Goal: Communication & Community: Answer question/provide support

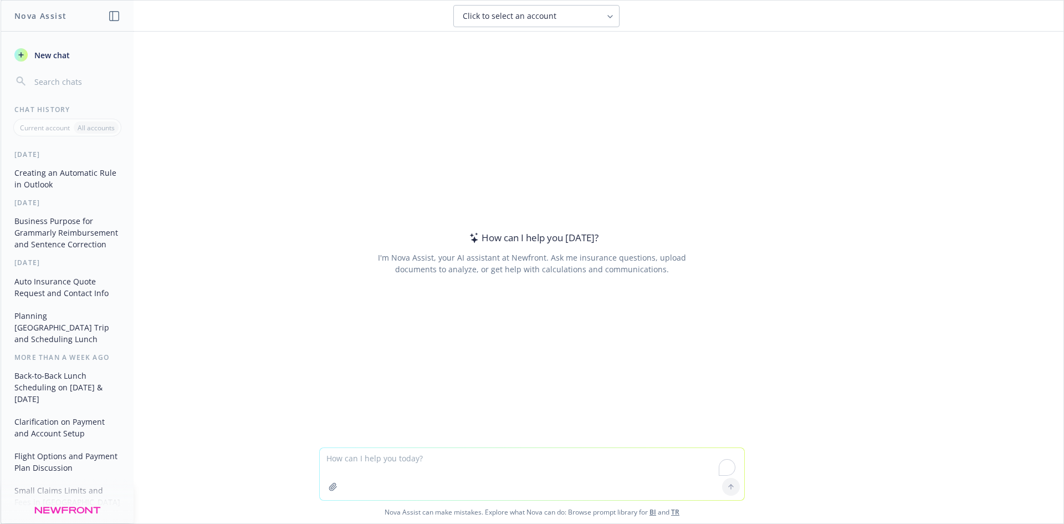
click at [394, 456] on textarea "To enrich screen reader interactions, please activate Accessibility in Grammarl…" at bounding box center [532, 474] width 425 height 52
paste textarea "Glad this is the first thing I did earlier as I have a feeling it's the most ur…"
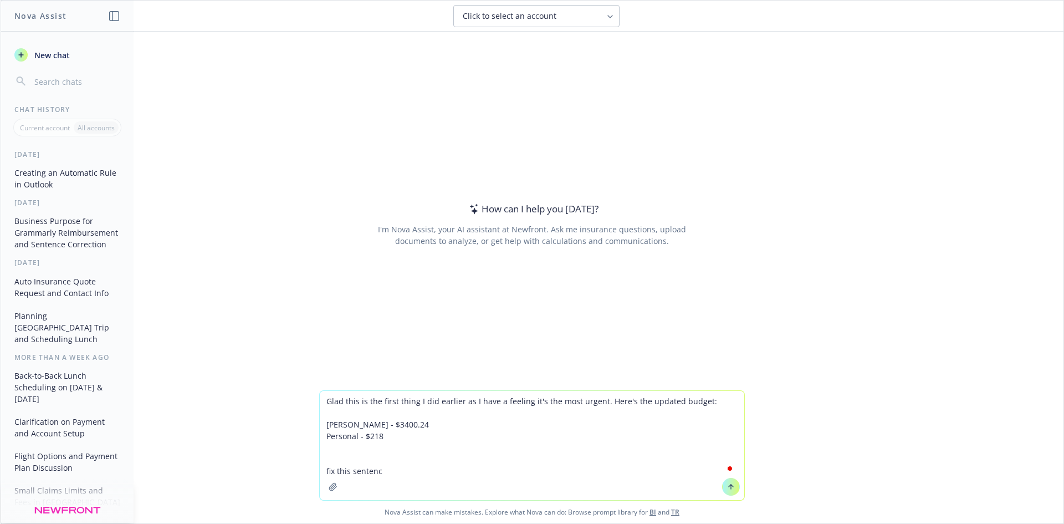
type textarea "Glad this is the first thing I did earlier as I have a feeling it's the most ur…"
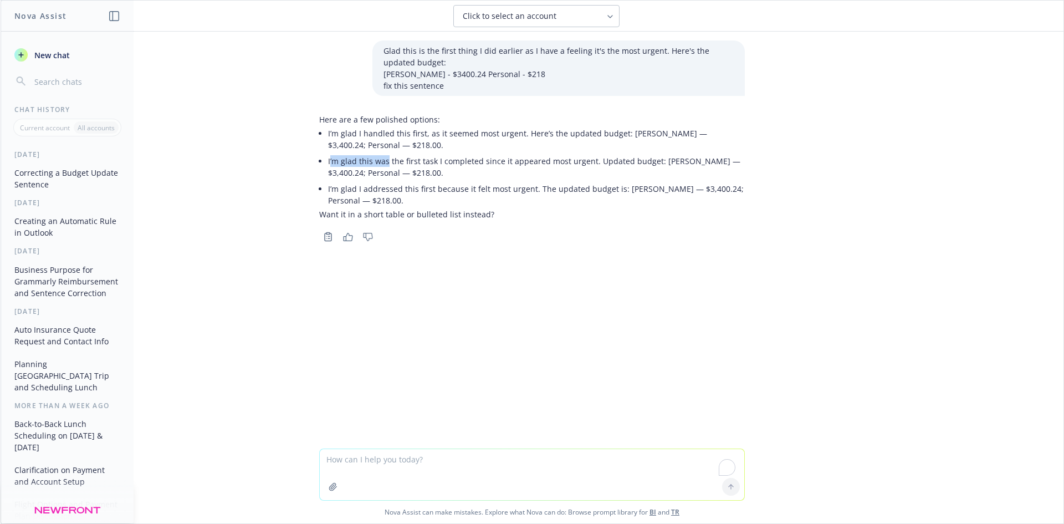
drag, startPoint x: 326, startPoint y: 165, endPoint x: 381, endPoint y: 165, distance: 55.4
click at [381, 165] on li "I’m glad this was the first task I completed since it appeared most urgent. Upd…" at bounding box center [536, 167] width 417 height 28
click at [401, 172] on li "I’m glad this was the first task I completed since it appeared most urgent. Upd…" at bounding box center [536, 167] width 417 height 28
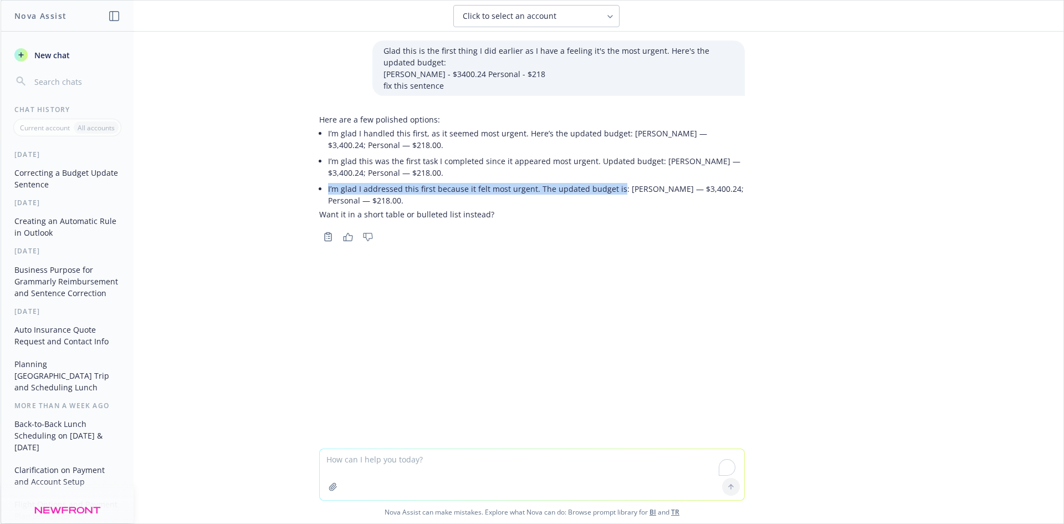
drag, startPoint x: 321, startPoint y: 188, endPoint x: 612, endPoint y: 189, distance: 290.5
click at [612, 189] on div "Here are a few polished options: I’m glad I handled this first, as it seemed mo…" at bounding box center [532, 167] width 426 height 106
copy li "I’m glad I addressed this first because it felt most urgent. The updated budget…"
click at [433, 461] on textarea "To enrich screen reader interactions, please activate Accessibility in Grammarl…" at bounding box center [532, 474] width 425 height 51
paste textarea "I am requesting a Client Management Resource to be assigned to support my book …"
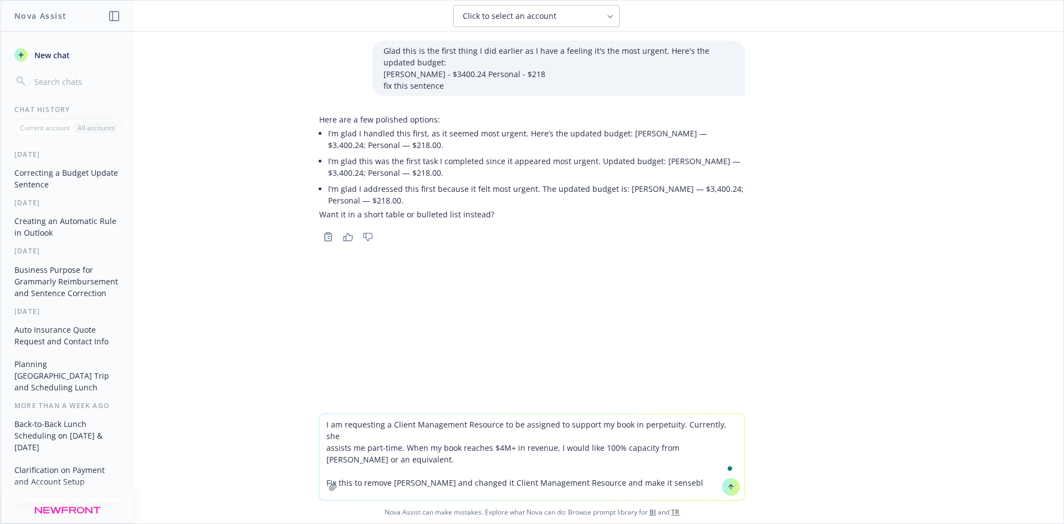
type textarea "I am requesting a Client Management Resource to be assigned to support my book …"
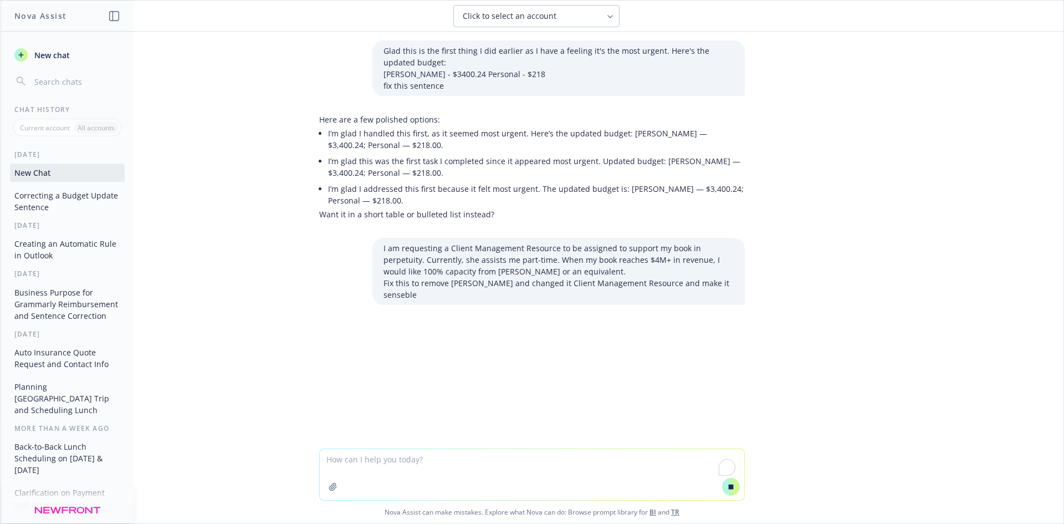
drag, startPoint x: 702, startPoint y: 284, endPoint x: 588, endPoint y: 325, distance: 121.4
click at [692, 284] on p "Fix this to remove [PERSON_NAME] and changed it Client Management Resource and …" at bounding box center [559, 288] width 350 height 23
click at [616, 326] on div "Glad this is the first thing I did earlier as I have a feeling it's the most ur…" at bounding box center [532, 240] width 1063 height 417
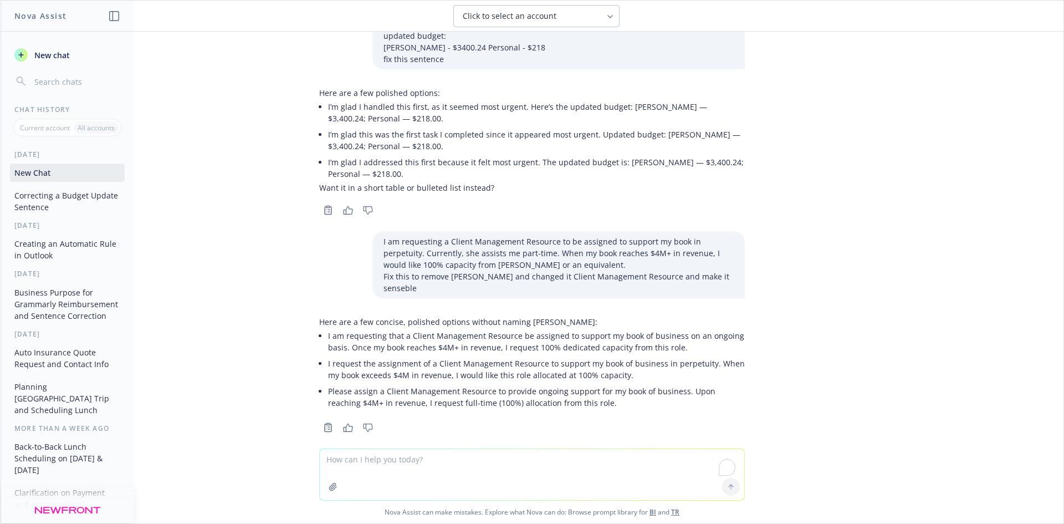
scroll to position [28, 0]
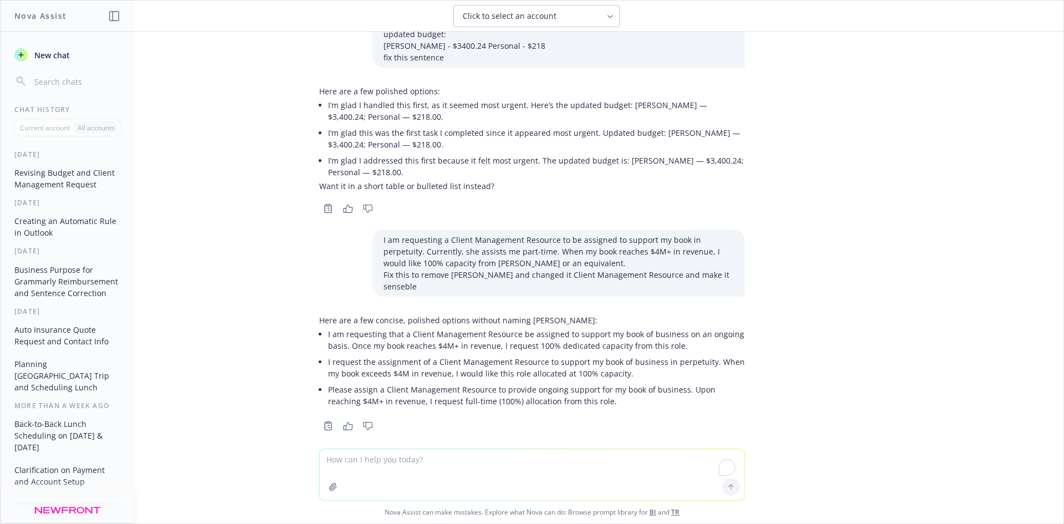
click at [505, 254] on p "I am requesting a Client Management Resource to be assigned to support my book …" at bounding box center [559, 251] width 350 height 35
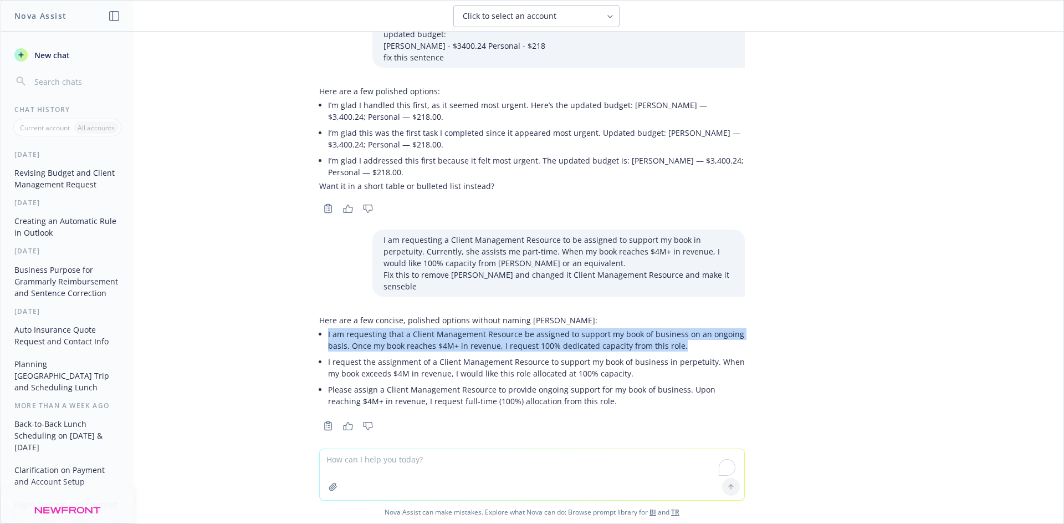
drag, startPoint x: 676, startPoint y: 333, endPoint x: 347, endPoint y: 334, distance: 329.3
click at [339, 326] on li "I am requesting that a Client Management Resource be assigned to support my boo…" at bounding box center [536, 340] width 417 height 28
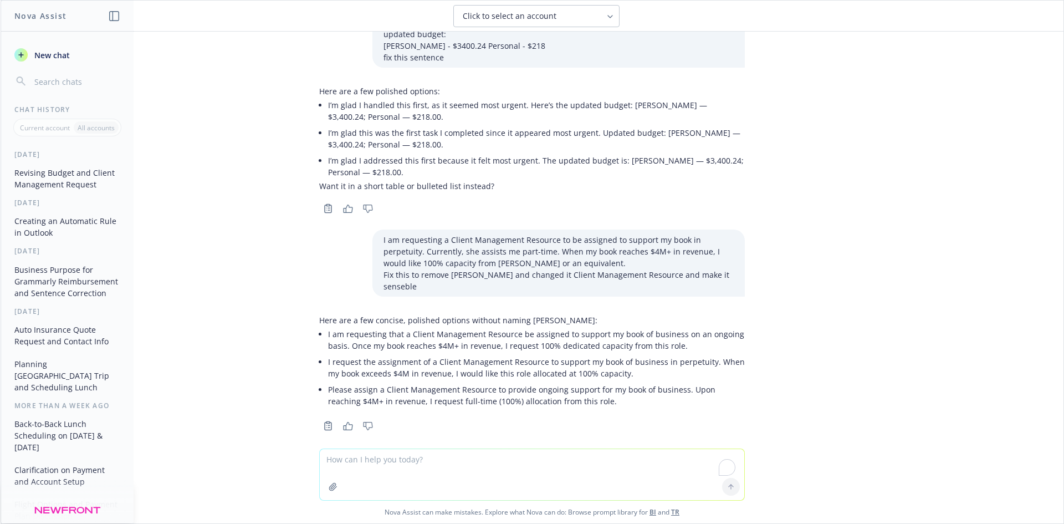
click at [366, 361] on p "I request the assignment of a Client Management Resource to support my book of …" at bounding box center [536, 367] width 417 height 23
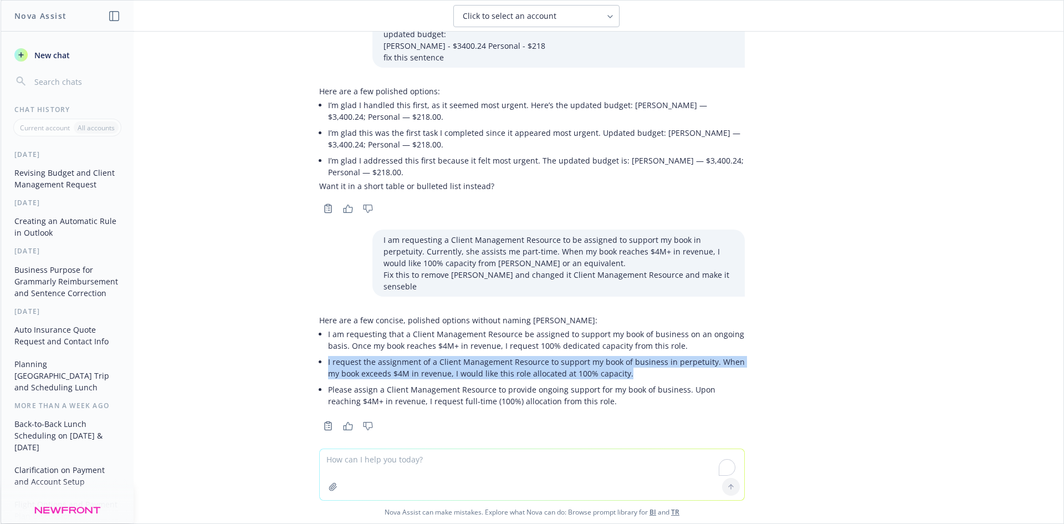
drag, startPoint x: 320, startPoint y: 347, endPoint x: 628, endPoint y: 363, distance: 308.7
click at [628, 363] on p "I request the assignment of a Client Management Resource to support my book of …" at bounding box center [536, 367] width 417 height 23
copy p "I request the assignment of a Client Management Resource to support my book of …"
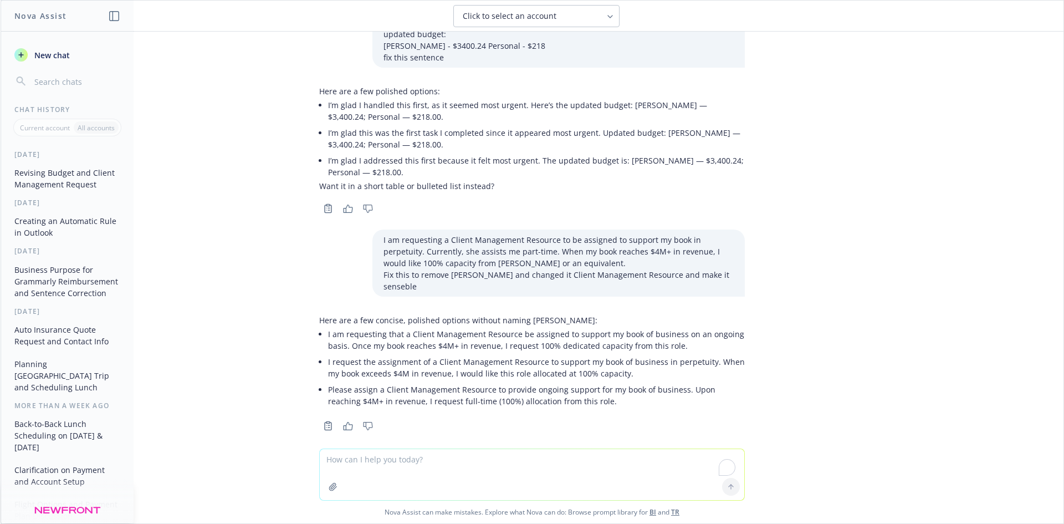
click at [498, 328] on p "I am requesting that a Client Management Resource be assigned to support my boo…" at bounding box center [536, 339] width 417 height 23
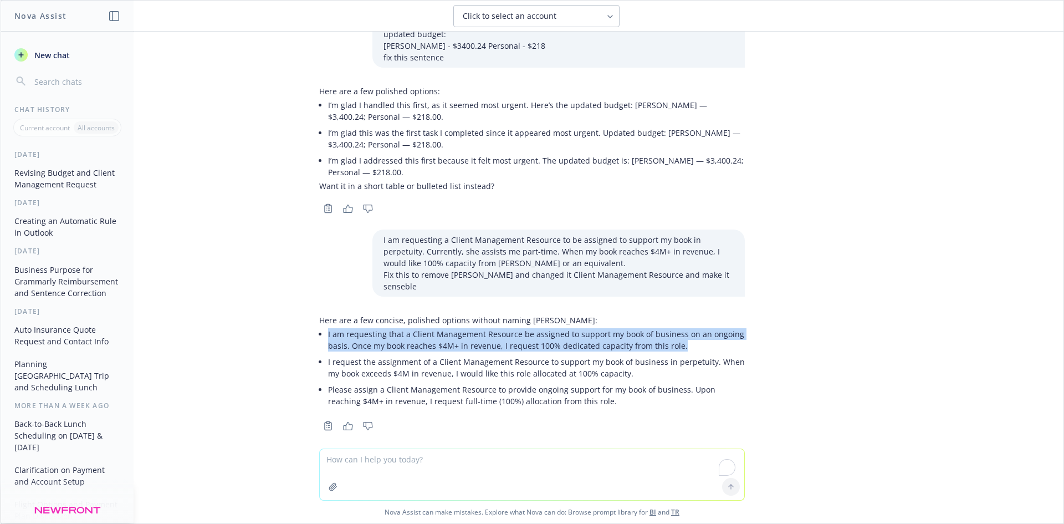
drag, startPoint x: 676, startPoint y: 338, endPoint x: 310, endPoint y: 323, distance: 366.2
click at [328, 326] on li "I am requesting that a Client Management Resource be assigned to support my boo…" at bounding box center [536, 340] width 417 height 28
copy p "I am requesting that a Client Management Resource be assigned to support my boo…"
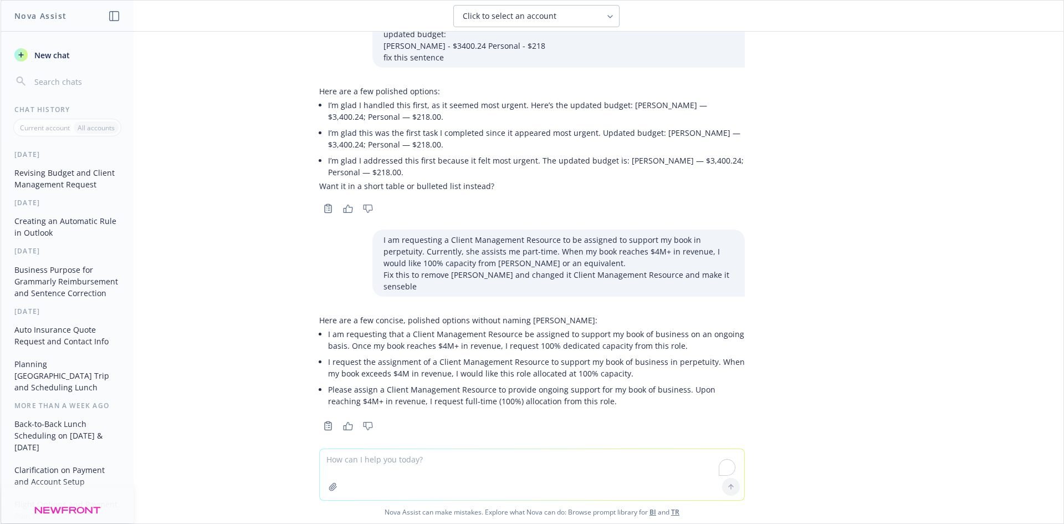
click at [717, 281] on div "I am requesting a Client Management Resource to be assigned to support my book …" at bounding box center [559, 263] width 373 height 67
drag, startPoint x: 655, startPoint y: 368, endPoint x: 647, endPoint y: 365, distance: 8.6
click at [649, 366] on li "I request the assignment of a Client Management Resource to support my book of …" at bounding box center [536, 368] width 417 height 28
drag, startPoint x: 543, startPoint y: 348, endPoint x: 697, endPoint y: 349, distance: 154.1
click at [697, 356] on p "I request the assignment of a Client Management Resource to support my book of …" at bounding box center [536, 367] width 417 height 23
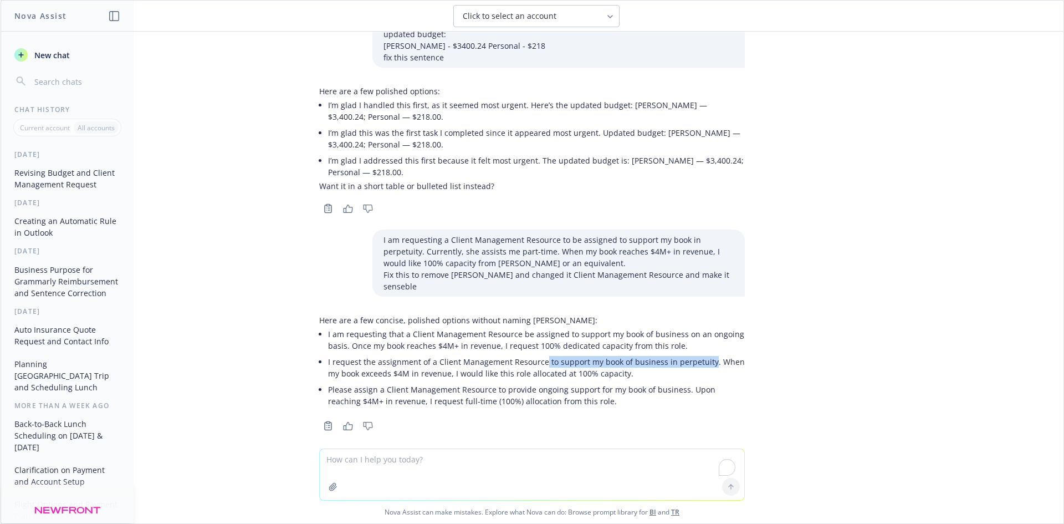
copy p "to support my book of business in perpetuity"
click at [497, 457] on textarea "To enrich screen reader interactions, please activate Accessibility in Grammarl…" at bounding box center [532, 474] width 425 height 51
paste textarea "Hi, I'm currently enrolled with Advanced Online Subscription paying it by quart…"
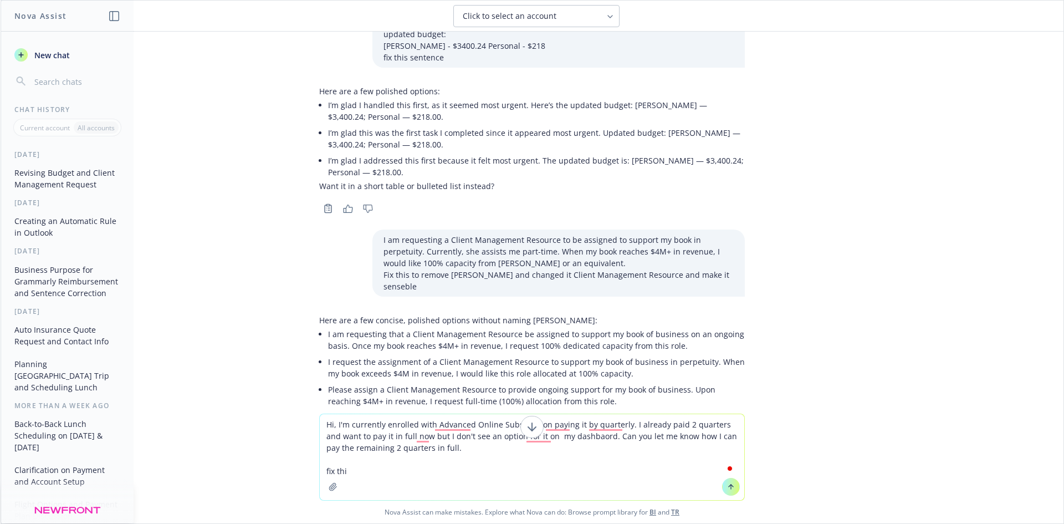
type textarea "Hi, I'm currently enrolled with Advanced Online Subscription paying it by quart…"
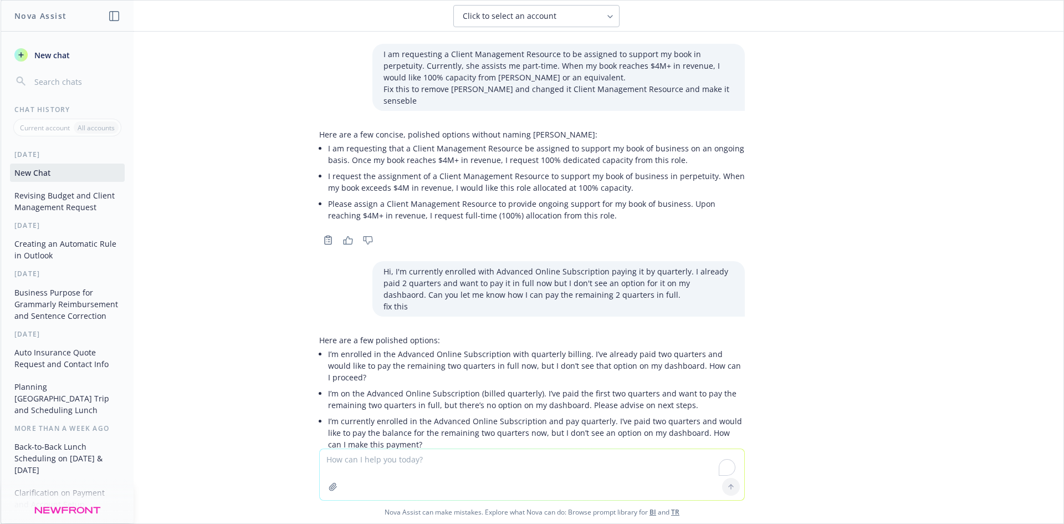
scroll to position [246, 0]
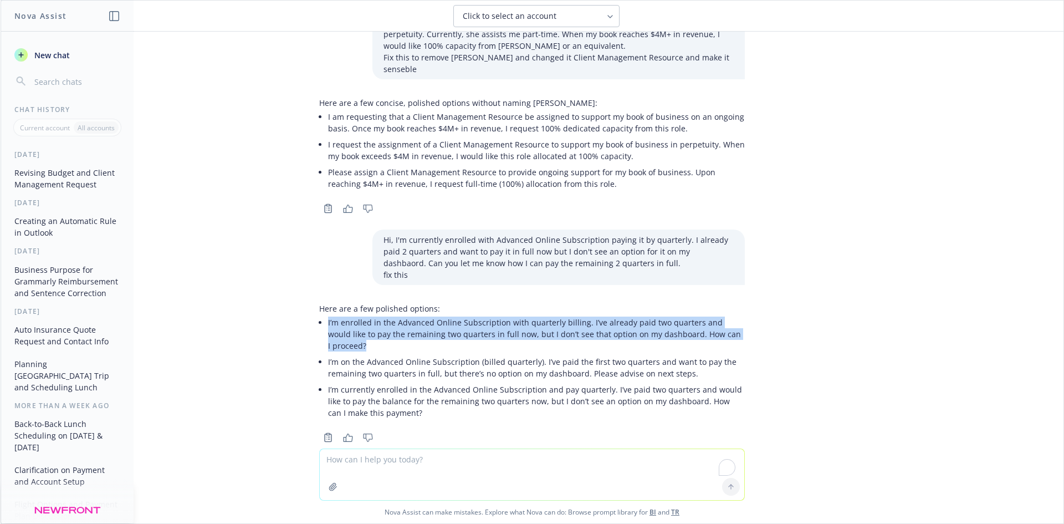
drag, startPoint x: 320, startPoint y: 309, endPoint x: 744, endPoint y: 320, distance: 424.3
click at [744, 320] on div "Here are a few polished options: I’m enrolled in the Advanced Online Subscripti…" at bounding box center [532, 371] width 444 height 147
copy p "I’m enrolled in the Advanced Online Subscription with quarterly billing. I’ve a…"
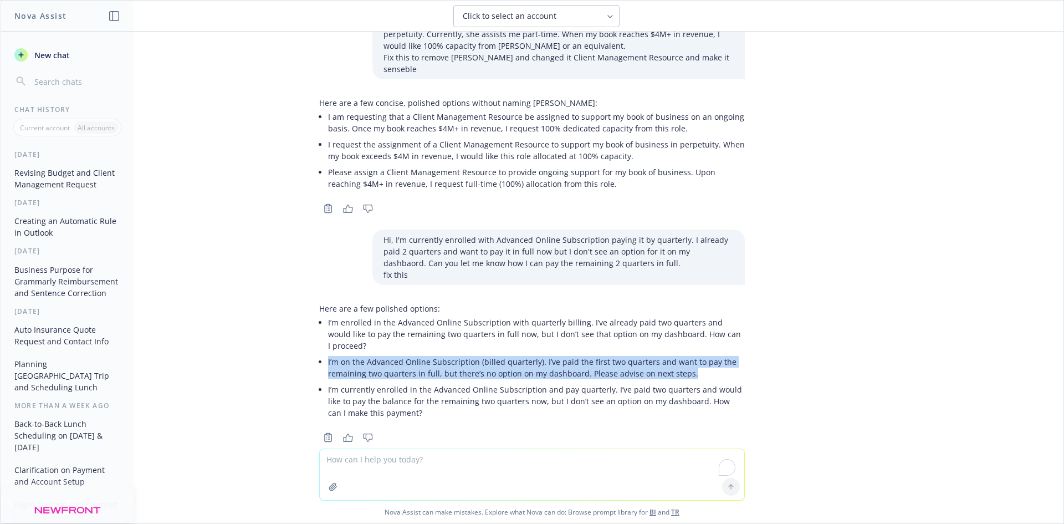
drag, startPoint x: 689, startPoint y: 348, endPoint x: 340, endPoint y: 344, distance: 349.3
click at [319, 343] on div "Here are a few polished options: I’m enrolled in the Advanced Online Subscripti…" at bounding box center [532, 362] width 426 height 118
copy p "I’m on the Advanced Online Subscription (billed quarterly). I’ve paid the first…"
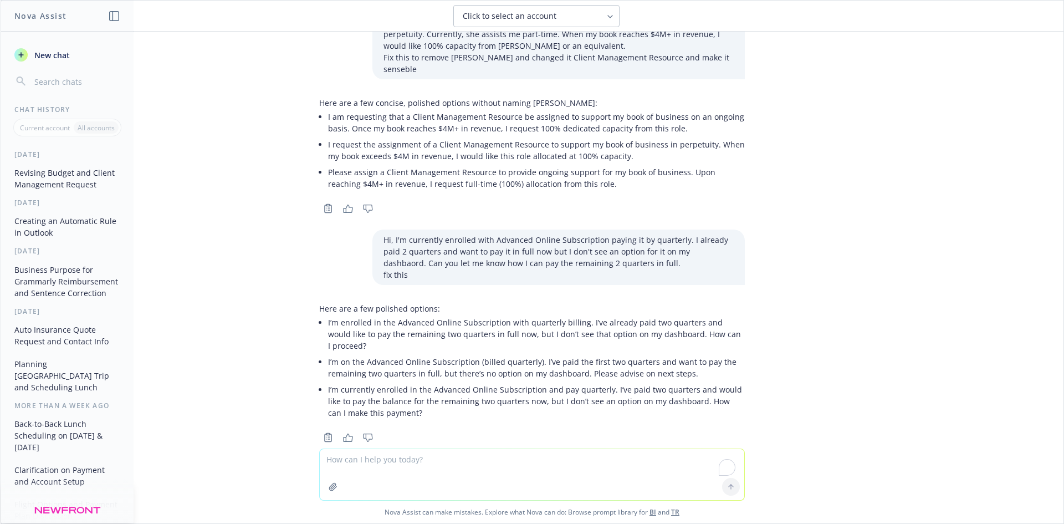
drag, startPoint x: 531, startPoint y: 416, endPoint x: 537, endPoint y: 430, distance: 14.9
click at [534, 426] on div "Glad this is the first thing I did earlier as I have a feeling it's the most ur…" at bounding box center [532, 240] width 1063 height 417
click at [534, 469] on textarea "To enrich screen reader interactions, please activate Accessibility in Grammarl…" at bounding box center [532, 474] width 425 height 51
paste textarea "I hjave contacted RiskEduc to check if you can pay the remaining 2 quarters in …"
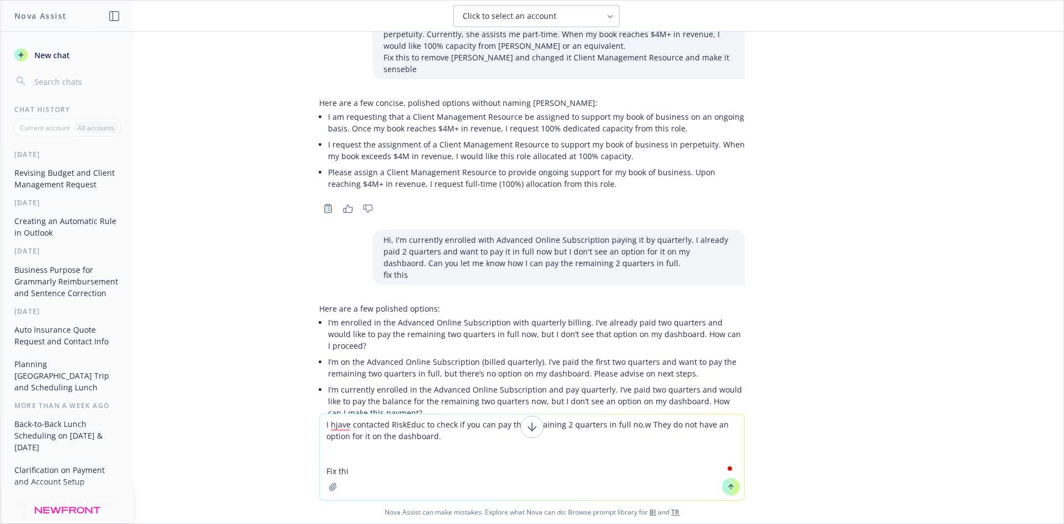
type textarea "I hjave contacted RiskEduc to check if you can pay the remaining 2 quarters in …"
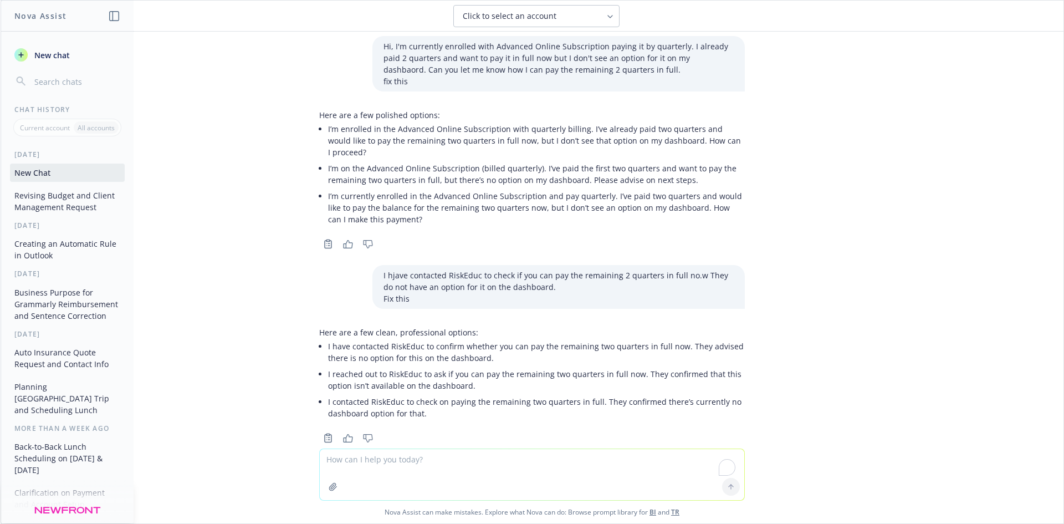
scroll to position [440, 0]
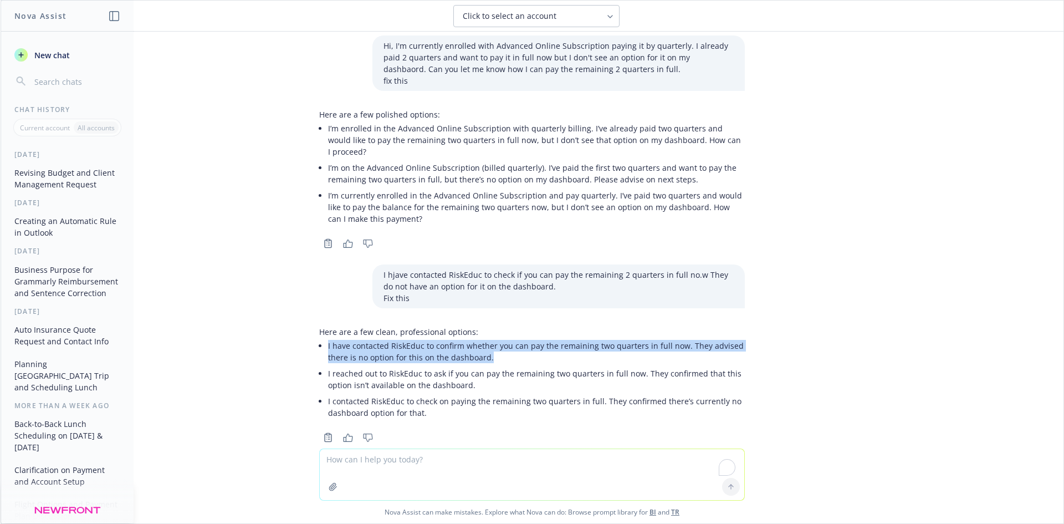
drag, startPoint x: 495, startPoint y: 333, endPoint x: 312, endPoint y: 321, distance: 183.3
click at [328, 338] on li "I have contacted RiskEduc to confirm whether you can pay the remaining two quar…" at bounding box center [536, 352] width 417 height 28
click at [420, 340] on p "I have contacted RiskEduc to confirm whether you can pay the remaining two quar…" at bounding box center [536, 351] width 417 height 23
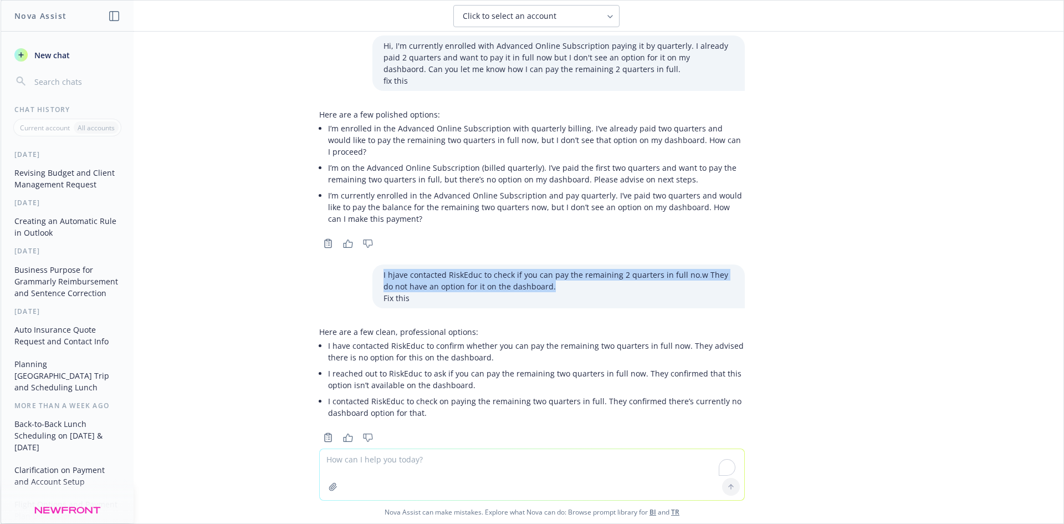
drag, startPoint x: 610, startPoint y: 260, endPoint x: 343, endPoint y: 223, distance: 269.2
click at [355, 225] on div "Glad this is the first thing I did earlier as I have a feeling it's the most ur…" at bounding box center [532, 240] width 1063 height 417
copy div "Thumbs down I hjave contacted RiskEduc to check if you can pay the remaining 2 …"
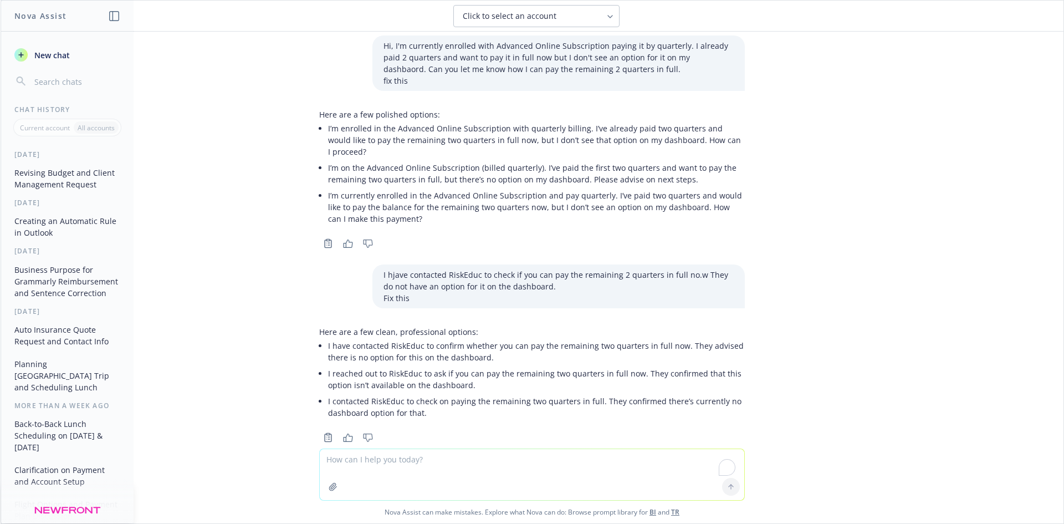
click at [430, 465] on textarea "To enrich screen reader interactions, please activate Accessibility in Grammarl…" at bounding box center [532, 474] width 425 height 51
paste textarea "Thumbs down I hjave contacted RiskEduc to check if you can pay the remaining 2 …"
drag, startPoint x: 476, startPoint y: 468, endPoint x: 637, endPoint y: 462, distance: 160.9
click at [637, 462] on textarea "Thumbs down I hjave contacted RiskEduc to check if you can pay the remaining 2 …" at bounding box center [532, 468] width 425 height 63
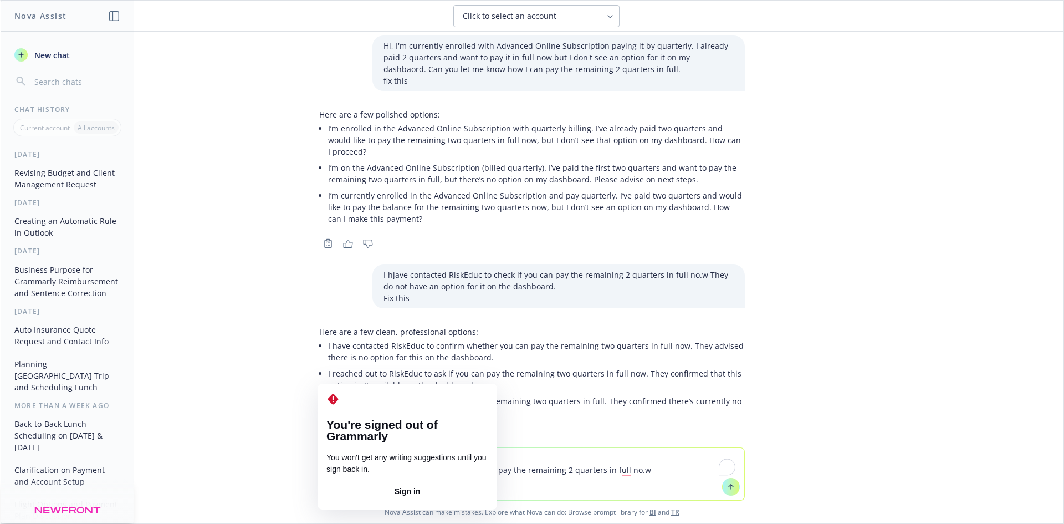
click at [323, 467] on textarea "Thumbs down I hjave contacted RiskEduc to check if you can pay the remaining 2 …" at bounding box center [532, 474] width 425 height 52
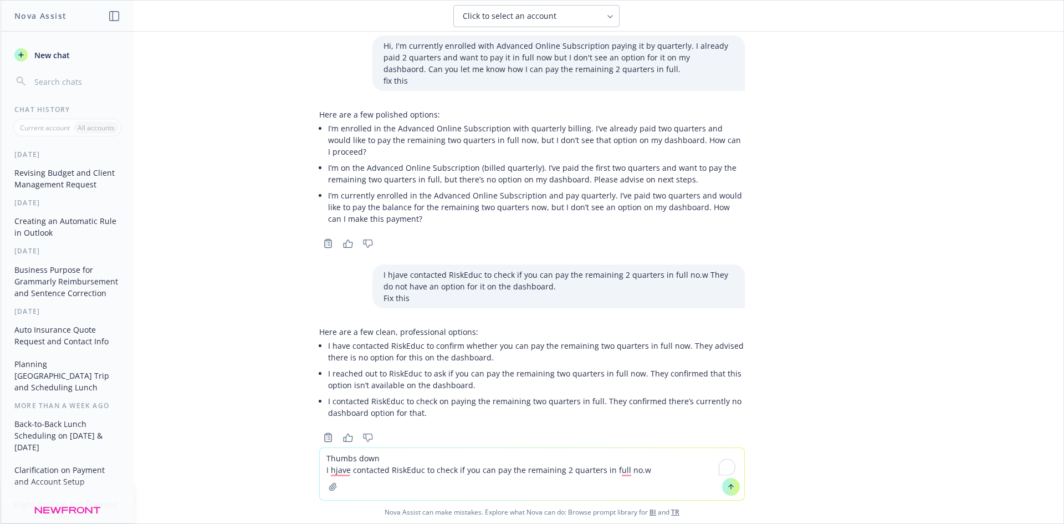
paste textarea "They do not have an option for it on the dashboard."
drag, startPoint x: 385, startPoint y: 449, endPoint x: 247, endPoint y: 458, distance: 138.9
click at [236, 458] on div "Thumbs down They do not have an option for it on the dashboard.I hjave contacte…" at bounding box center [532, 480] width 1063 height 86
click at [370, 447] on textarea "Thumbs down They do not have an option for it on the dashboard.I hjave contacte…" at bounding box center [532, 468] width 425 height 63
drag, startPoint x: 380, startPoint y: 448, endPoint x: 298, endPoint y: 445, distance: 81.5
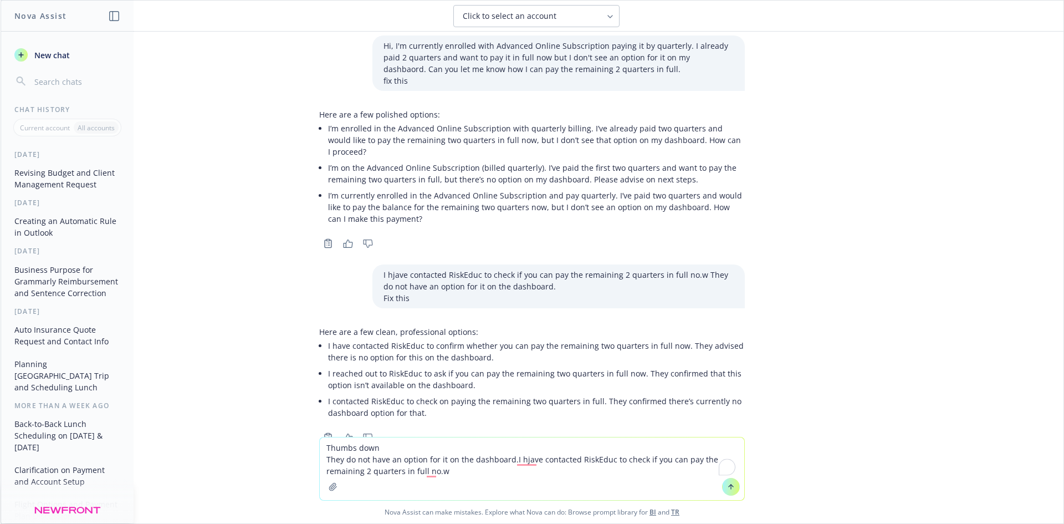
click at [298, 445] on div "Thumbs down They do not have an option for it on the dashboard.I hjave contacte…" at bounding box center [532, 480] width 1063 height 86
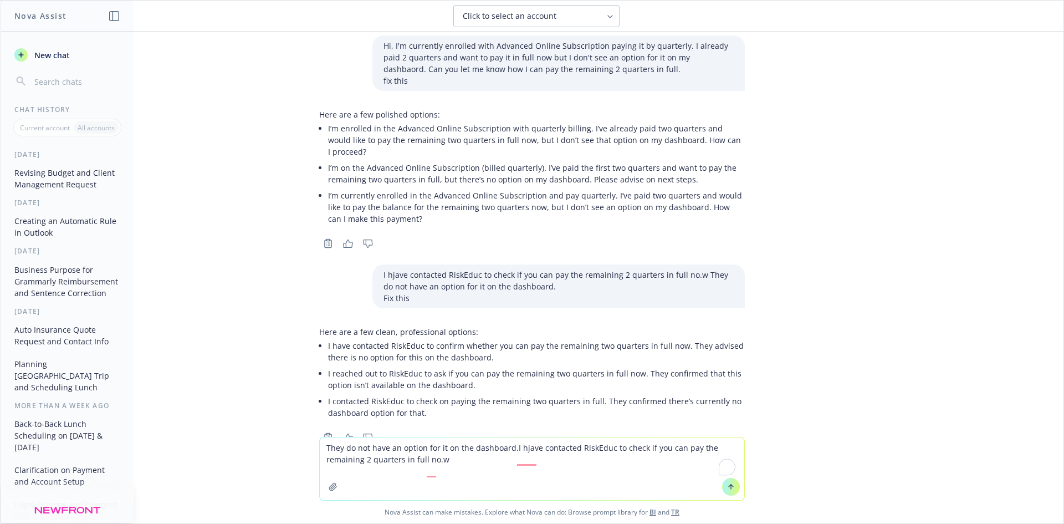
click at [320, 459] on textarea "They do not have an option for it on the dashboard.I hjave contacted RiskEduc t…" at bounding box center [532, 468] width 425 height 63
click at [338, 461] on textarea "They do not have an option for it on the dashboard.I hjave contacted RiskEduc t…" at bounding box center [532, 468] width 425 height 63
click at [328, 460] on textarea "They do not have an option for it on the dashboard.I hjave contacted RiskEduc t…" at bounding box center [532, 468] width 425 height 63
click at [385, 463] on textarea "There's no option for it on the dashboard.I hjave contacted RiskEduc to check i…" at bounding box center [532, 468] width 425 height 63
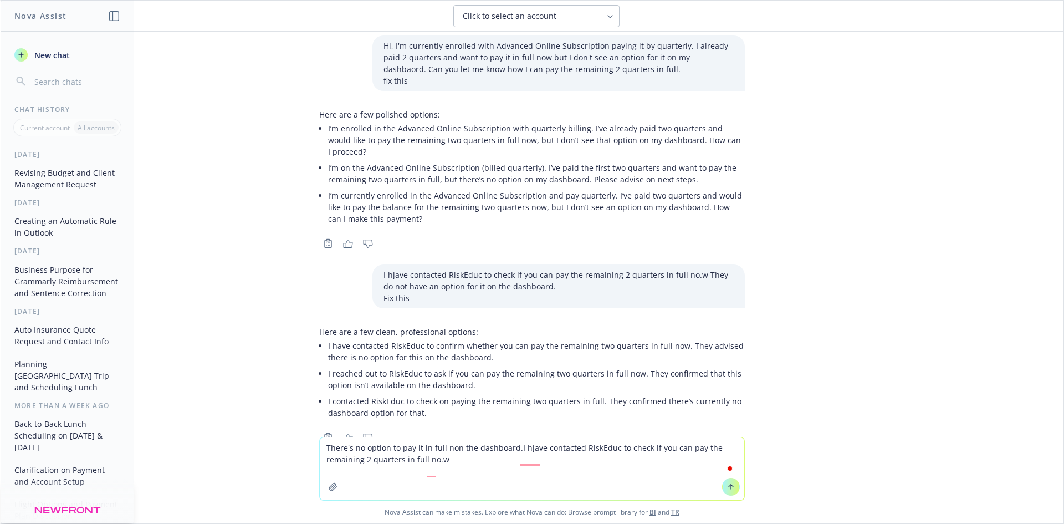
click at [427, 458] on textarea "There's no option to pay it in full non the dashboard.I hjave contacted RiskEdu…" at bounding box center [532, 468] width 425 height 63
click at [326, 458] on textarea "There's no option to pay it in full on the dashboard.I hjave contacted RiskEduc…" at bounding box center [532, 468] width 425 height 63
click at [320, 456] on textarea "There's no option to pay it in full on the dashboard.I hjave contacted RiskEduc…" at bounding box center [532, 468] width 425 height 63
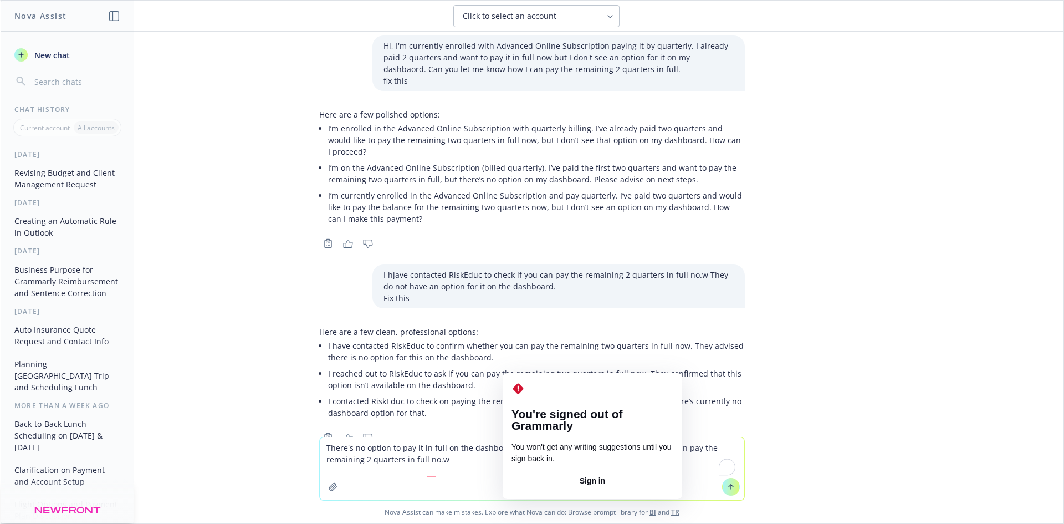
click at [519, 463] on textarea "There's no option to pay it in full on the dashboard.I hjave contacted RiskEduc…" at bounding box center [532, 468] width 425 height 63
click at [551, 470] on textarea "There's no option to pay it in full on the dashboard.I hjave contacted RiskEduc…" at bounding box center [532, 468] width 425 height 63
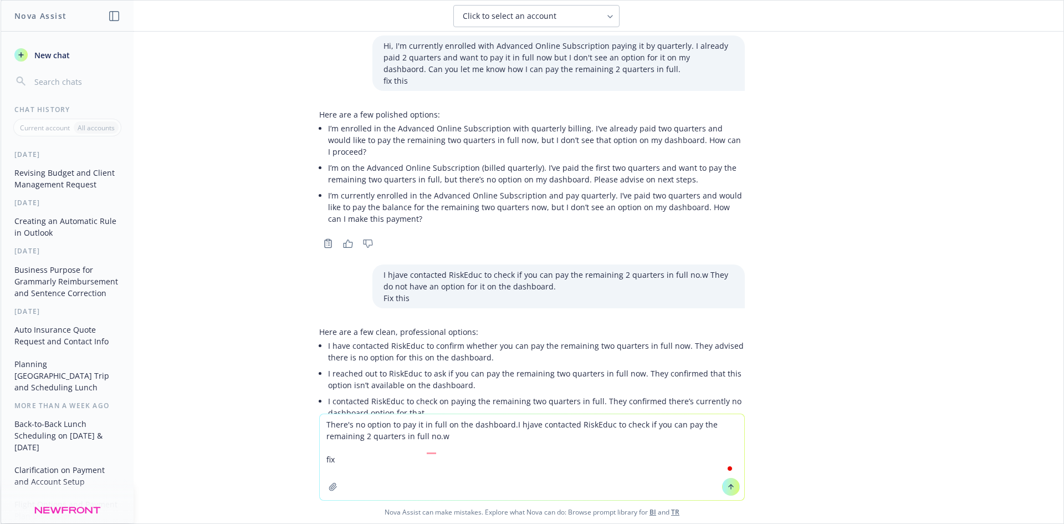
type textarea "There's no option to pay it in full on the dashboard.I hjave contacted RiskEduc…"
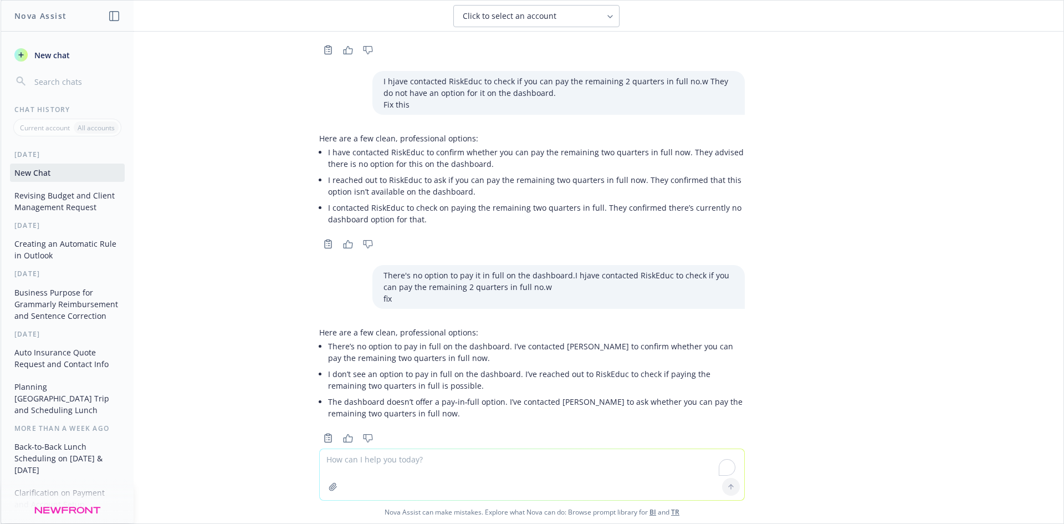
scroll to position [634, 0]
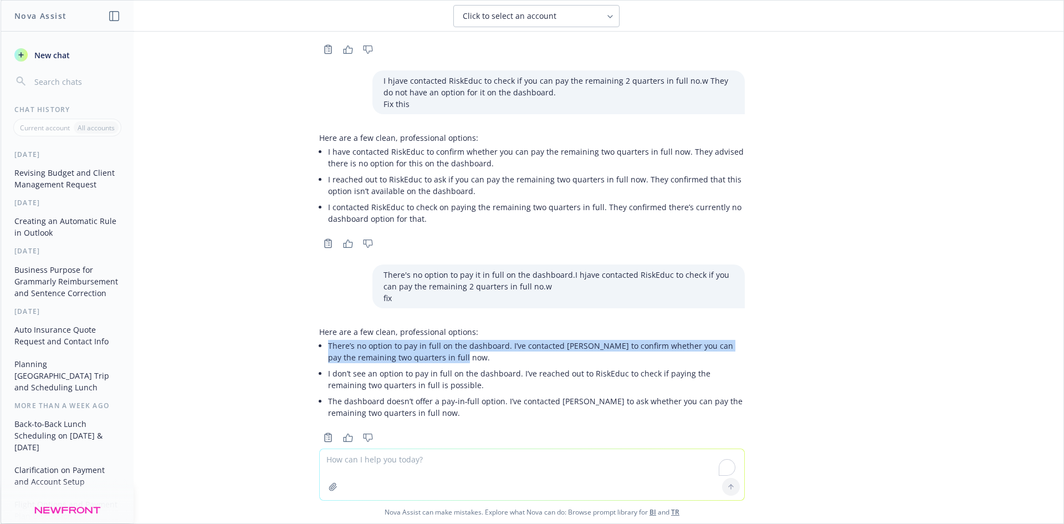
drag, startPoint x: 459, startPoint y: 336, endPoint x: 320, endPoint y: 323, distance: 139.2
click at [328, 338] on li "There’s no option to pay in full on the dashboard. I’ve contacted [PERSON_NAME]…" at bounding box center [536, 352] width 417 height 28
copy li "There’s no option to pay in full on the dashboard. I’ve contacted [PERSON_NAME]…"
